Goal: Check status: Check status

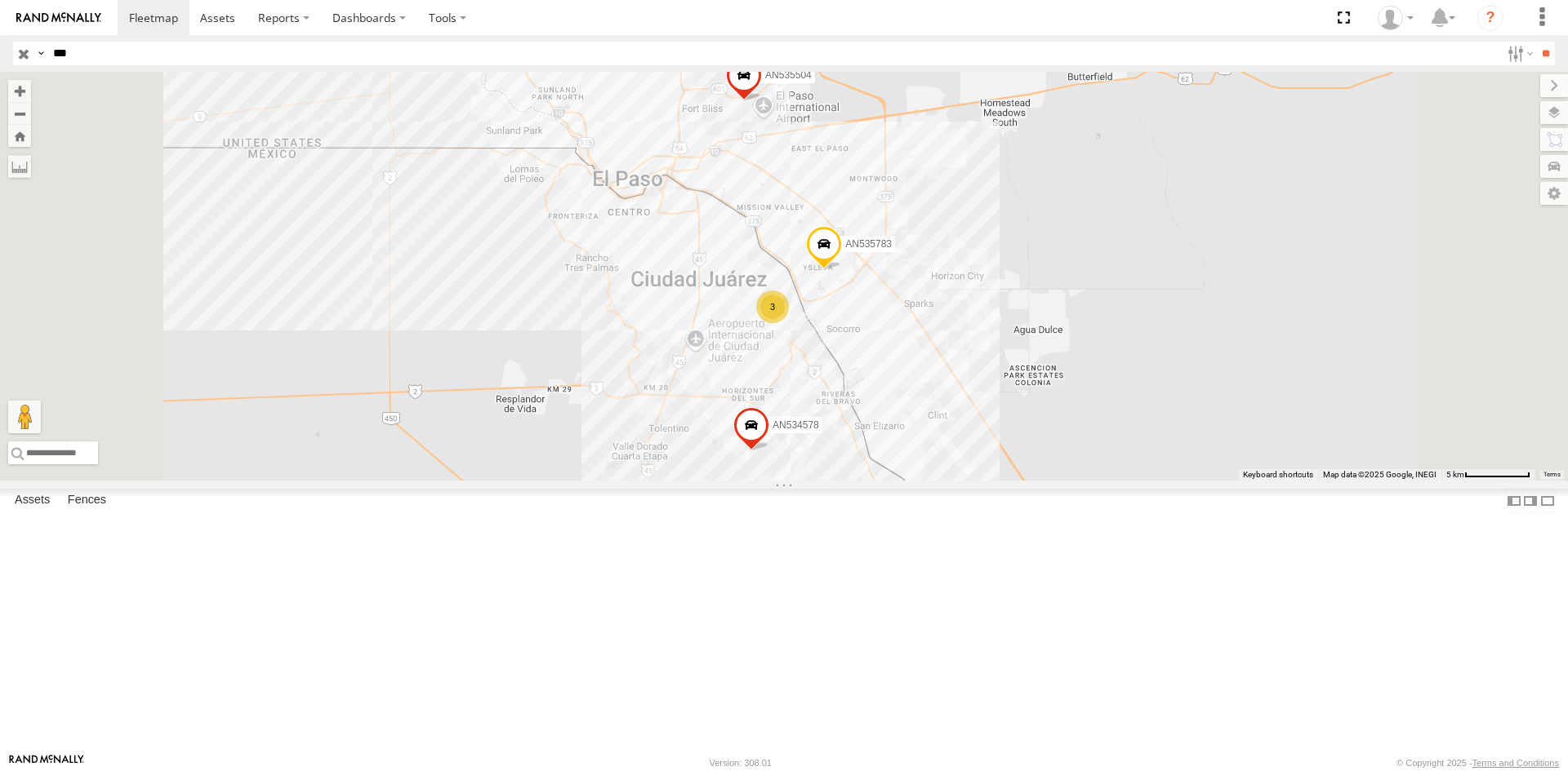
click at [114, 51] on input "***" at bounding box center [773, 54] width 1453 height 23
type input "****"
click at [1536, 42] on input "**" at bounding box center [1545, 54] width 19 height 23
